Goal: Complete application form

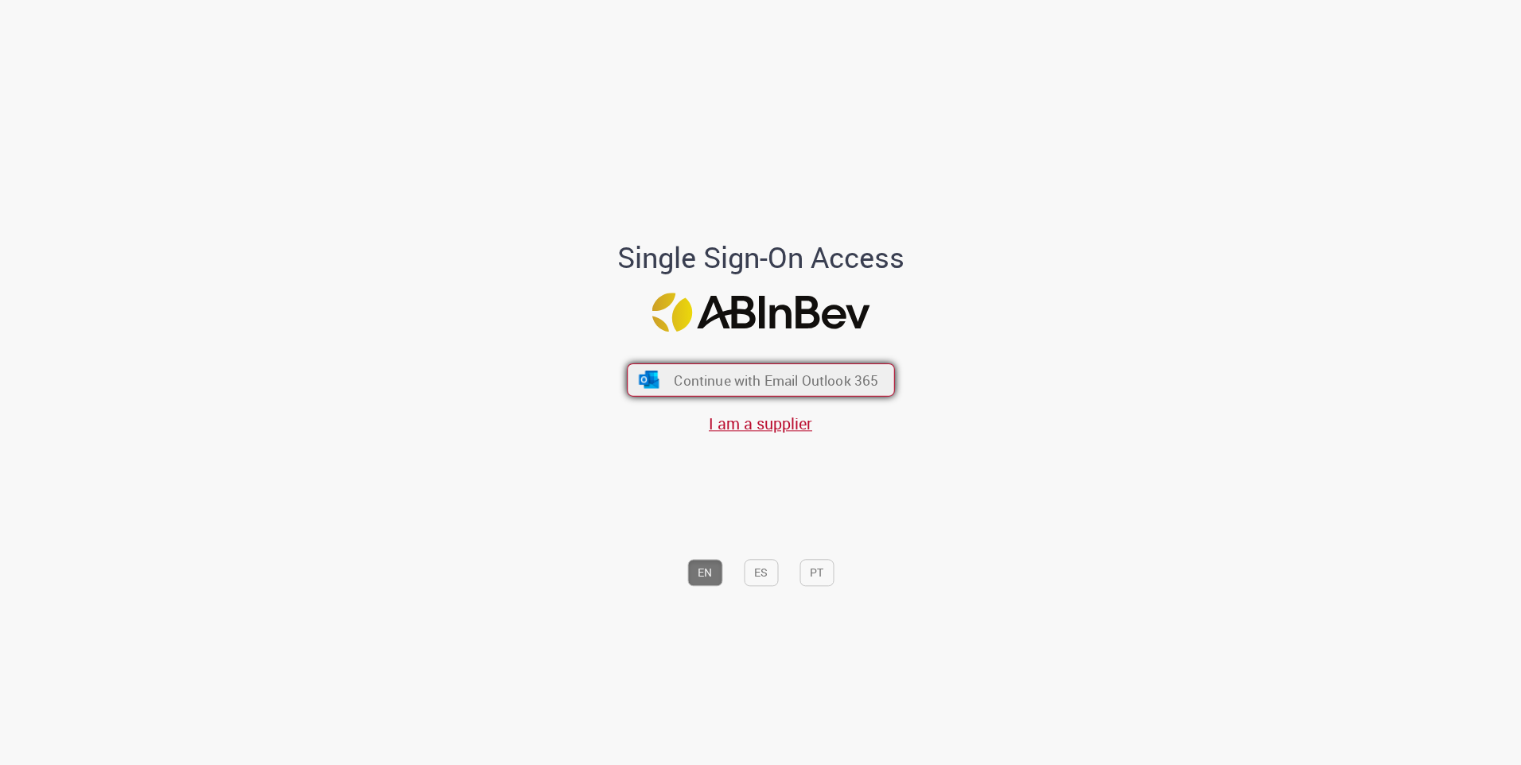
click at [793, 373] on span "Continue with Email Outlook 365" at bounding box center [776, 380] width 204 height 18
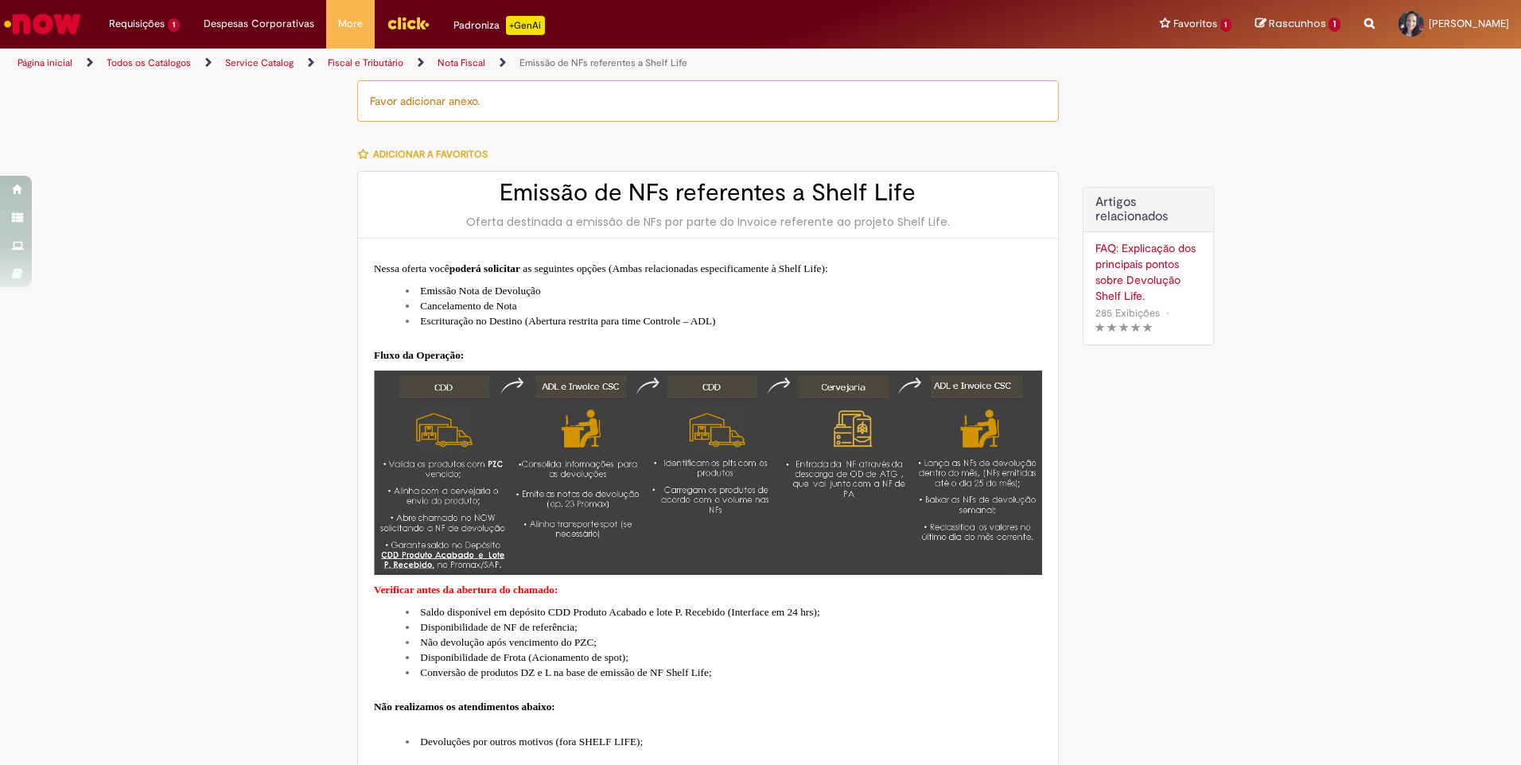
type input "**********"
click at [110, 31] on li "Requisições 1 Exibir Todas as Solicitações Emissão/Devolução Encontro de Contas…" at bounding box center [144, 24] width 95 height 48
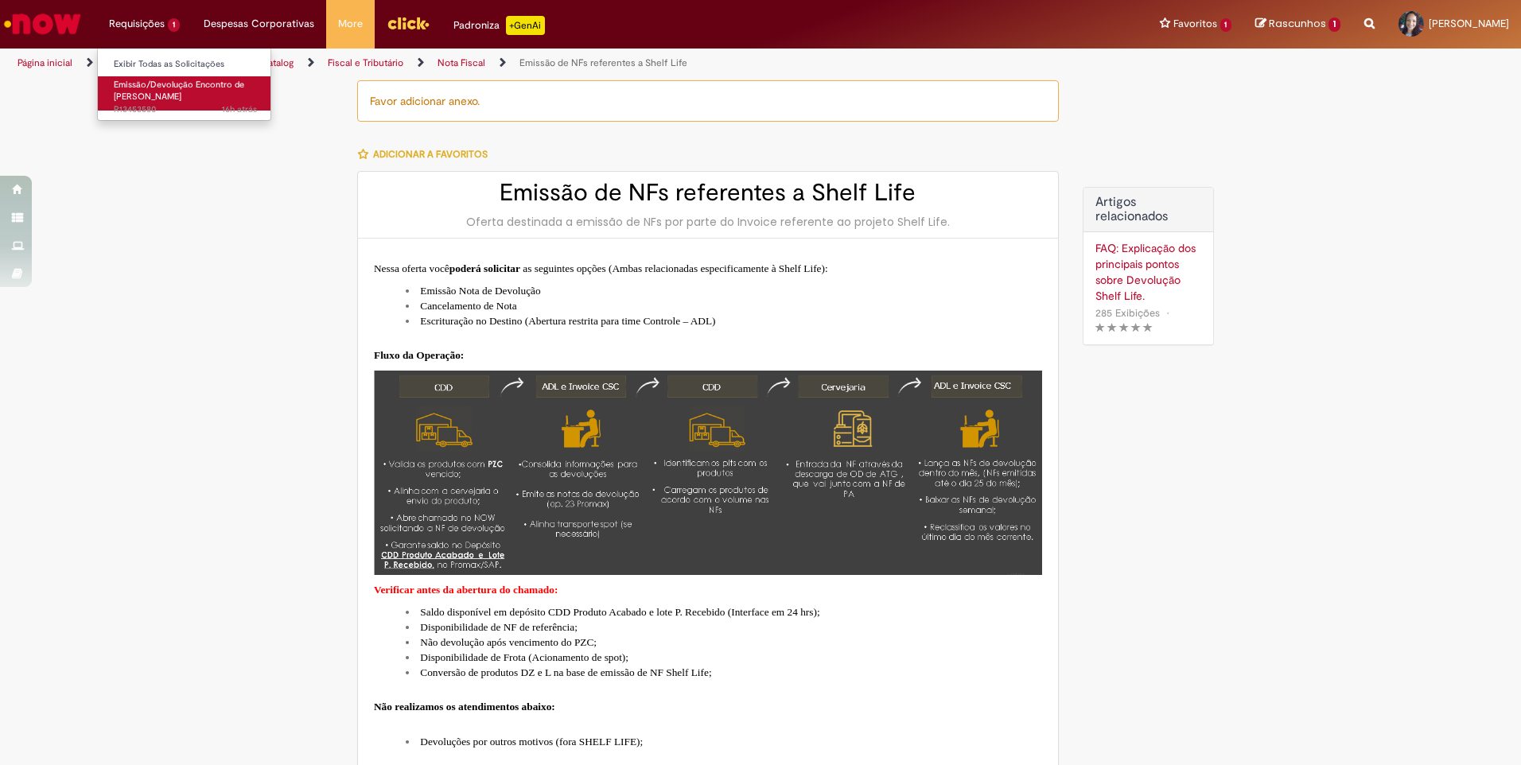
click at [135, 95] on span "Emissão/Devolução Encontro de [PERSON_NAME]" at bounding box center [179, 91] width 130 height 25
